Goal: Information Seeking & Learning: Learn about a topic

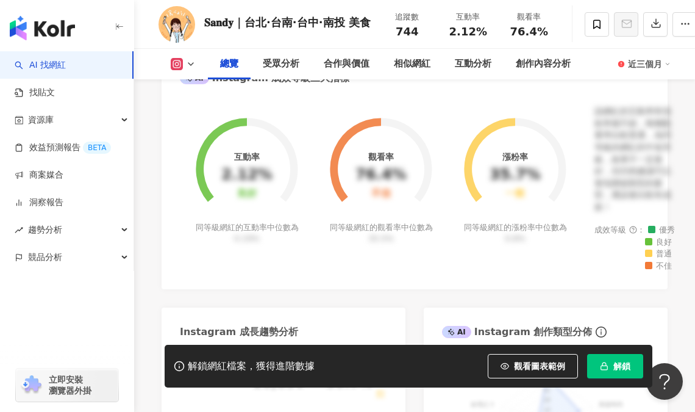
scroll to position [467, 0]
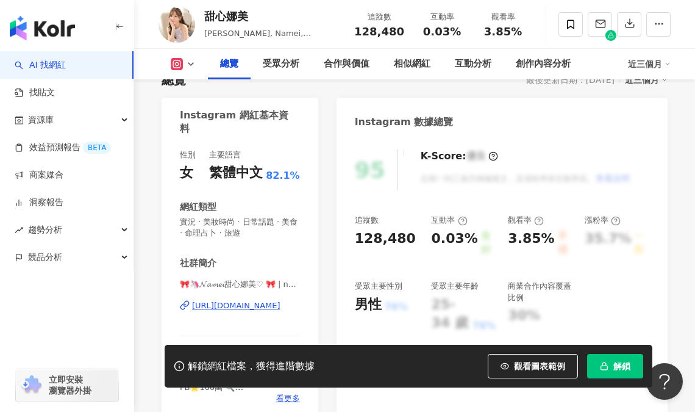
scroll to position [142, 0]
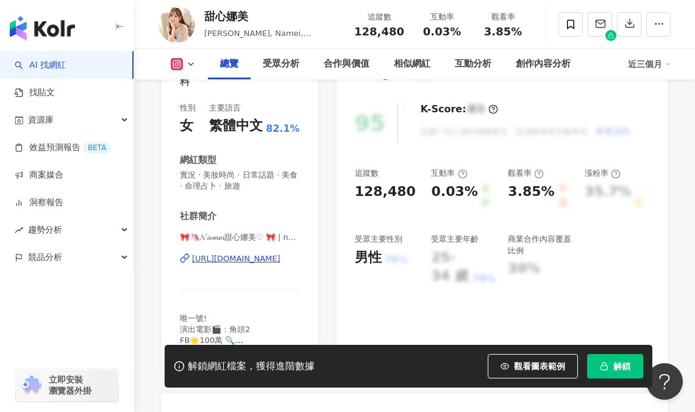
click at [223, 257] on div "https://www.instagram.com/nameibaby/" at bounding box center [236, 258] width 88 height 11
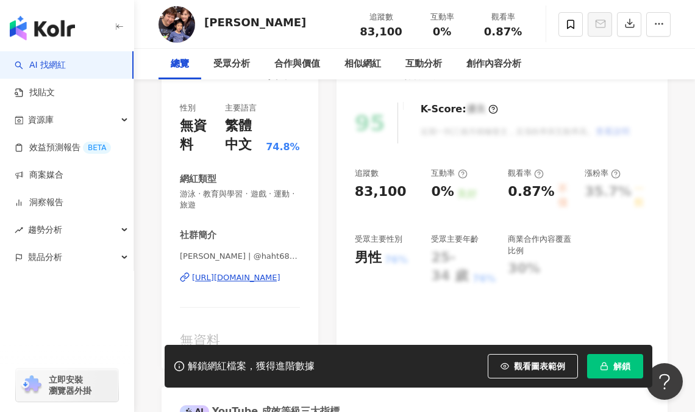
scroll to position [142, 0]
click at [251, 274] on div "https://www.youtube.com/channel/UCnFYHC-LKbCLJ3K77zUxcHQ" at bounding box center [236, 277] width 88 height 11
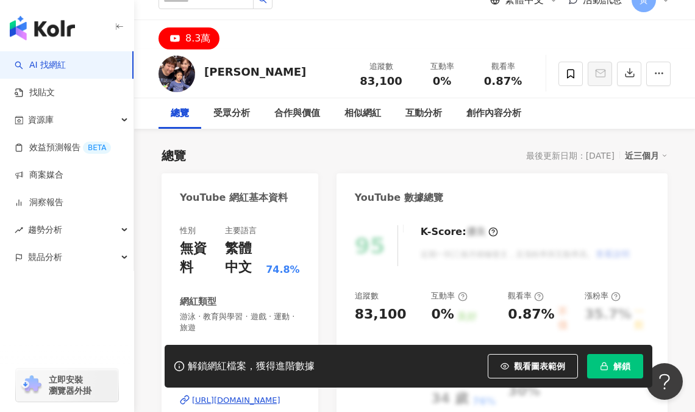
scroll to position [0, 0]
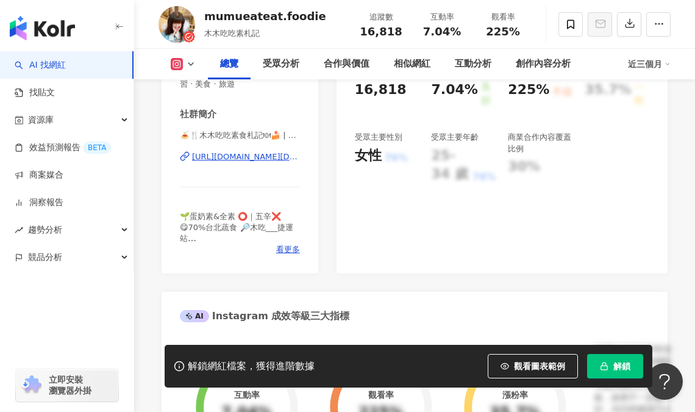
click at [259, 154] on div "https://www.instagram.com/mumueateat.foodie/" at bounding box center [246, 156] width 108 height 11
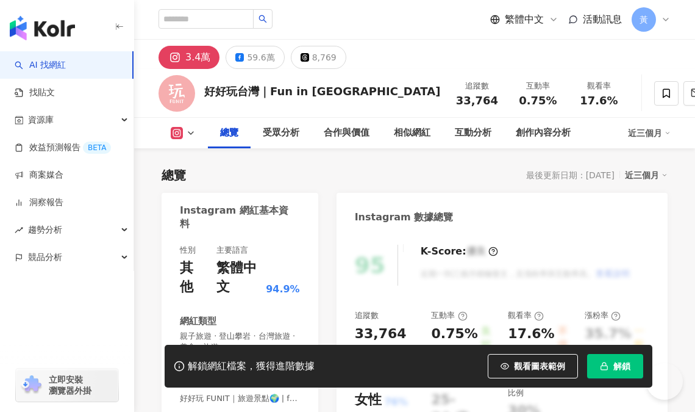
click at [266, 411] on div "https://www.instagram.com/funit_tw/" at bounding box center [236, 419] width 88 height 11
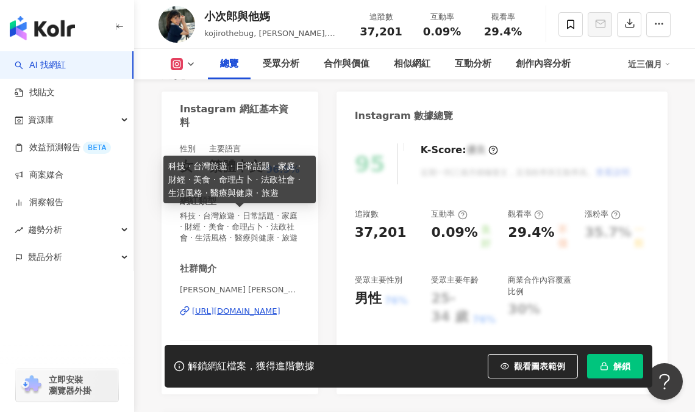
click at [254, 316] on div "https://www.instagram.com/simi_huang_/" at bounding box center [236, 310] width 88 height 11
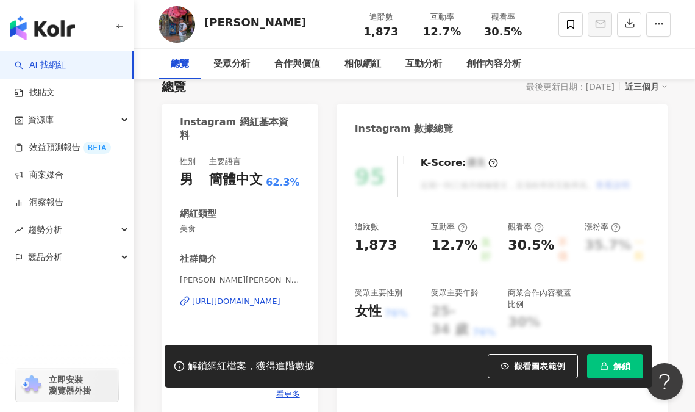
scroll to position [101, 0]
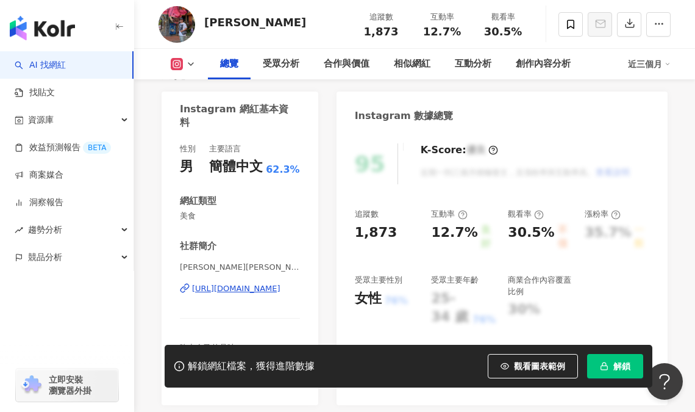
click at [251, 290] on div "[URL][DOMAIN_NAME]" at bounding box center [236, 288] width 88 height 11
